Goal: Book appointment/travel/reservation

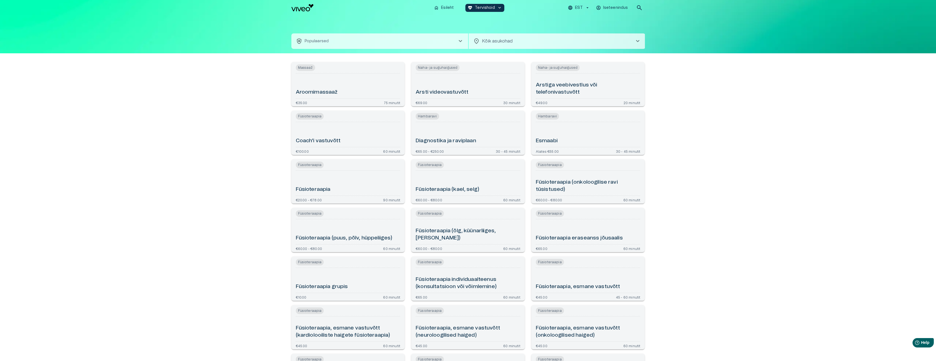
click at [462, 42] on span "chevron_right" at bounding box center [460, 41] width 7 height 7
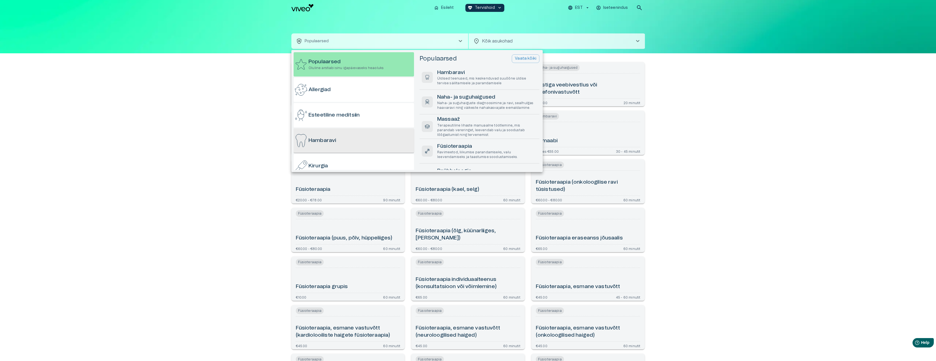
click at [331, 139] on h6 "Hambaravi" at bounding box center [322, 140] width 28 height 7
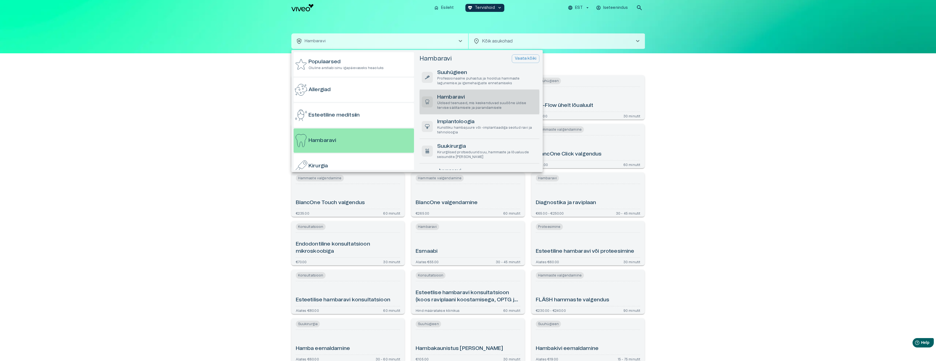
click at [478, 104] on p "Üldised teenused, mis keskenduvad suuõõne üldise tervise säilitamisele ja paran…" at bounding box center [487, 105] width 100 height 9
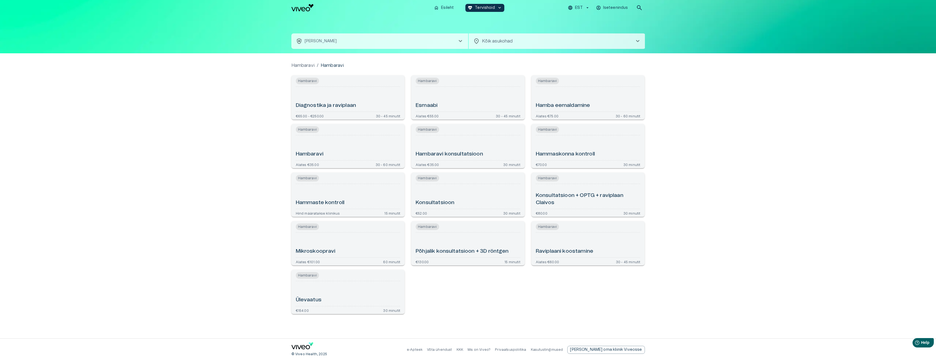
click at [350, 151] on div "Hambaravi" at bounding box center [348, 148] width 105 height 20
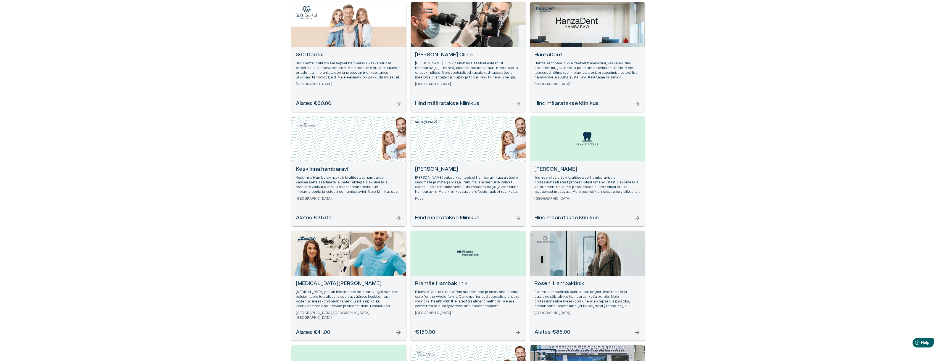
scroll to position [75, 0]
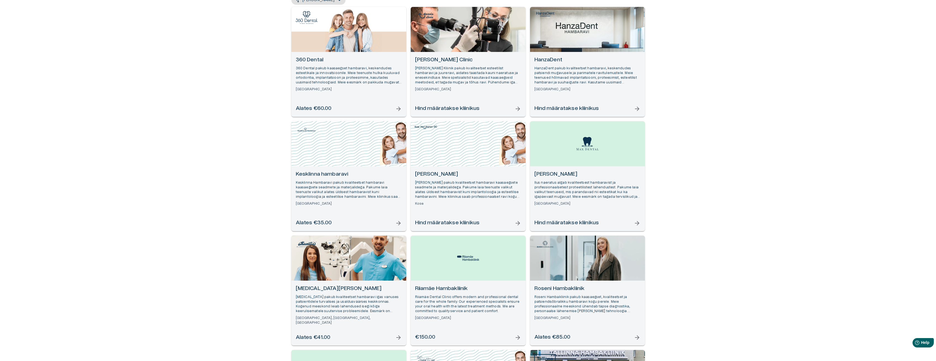
click at [339, 175] on h6 "Kesklinna hambaravi" at bounding box center [349, 174] width 106 height 7
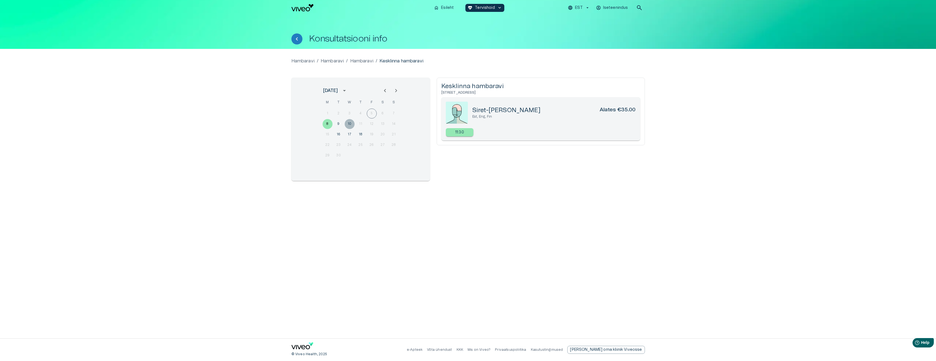
click at [350, 124] on button "10" at bounding box center [350, 124] width 10 height 10
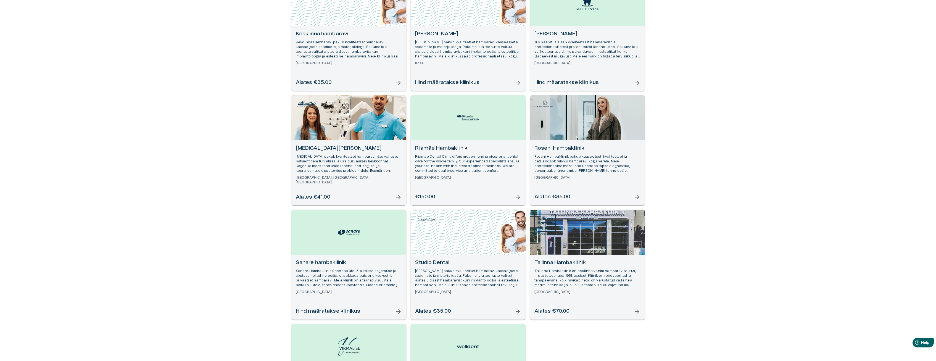
scroll to position [225, 0]
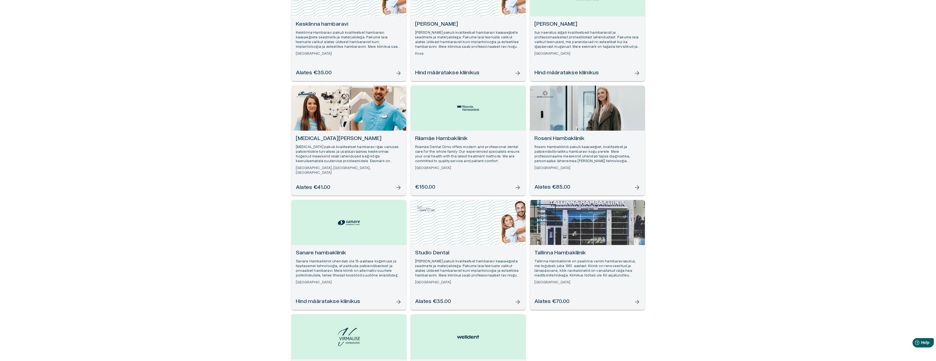
click at [480, 268] on p "[PERSON_NAME] pakub kvaliteetset hambaravi kaasaegsete seadmete ja materjalideg…" at bounding box center [468, 268] width 106 height 19
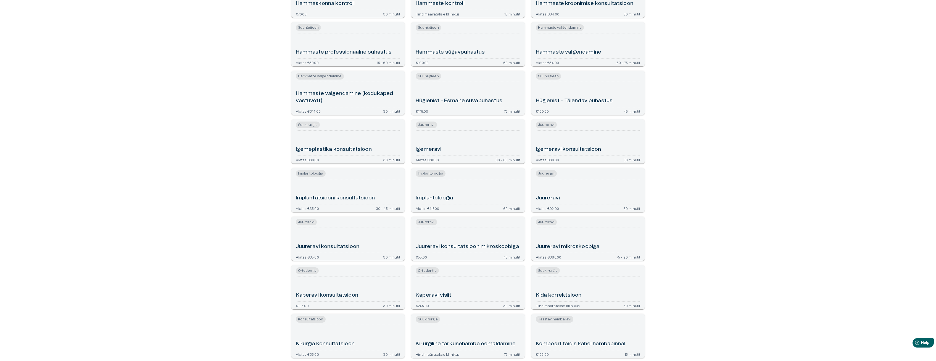
scroll to position [507, 0]
